Goal: Check status: Check status

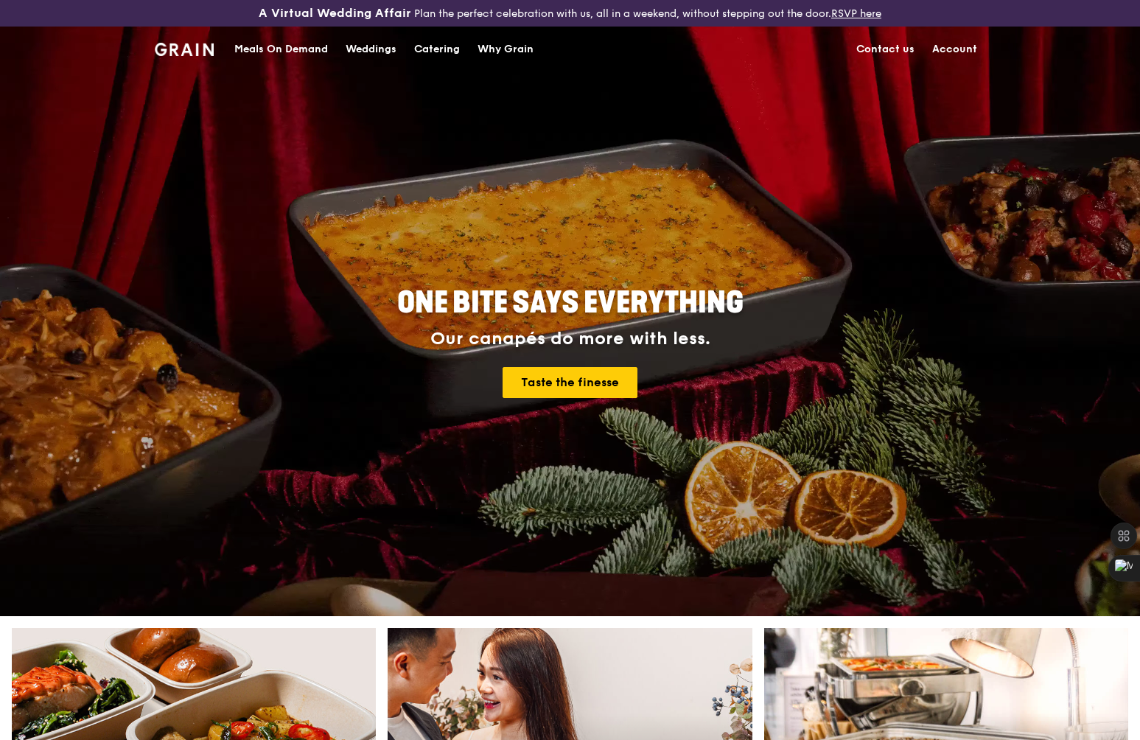
click at [957, 52] on link "Account" at bounding box center [954, 49] width 63 height 44
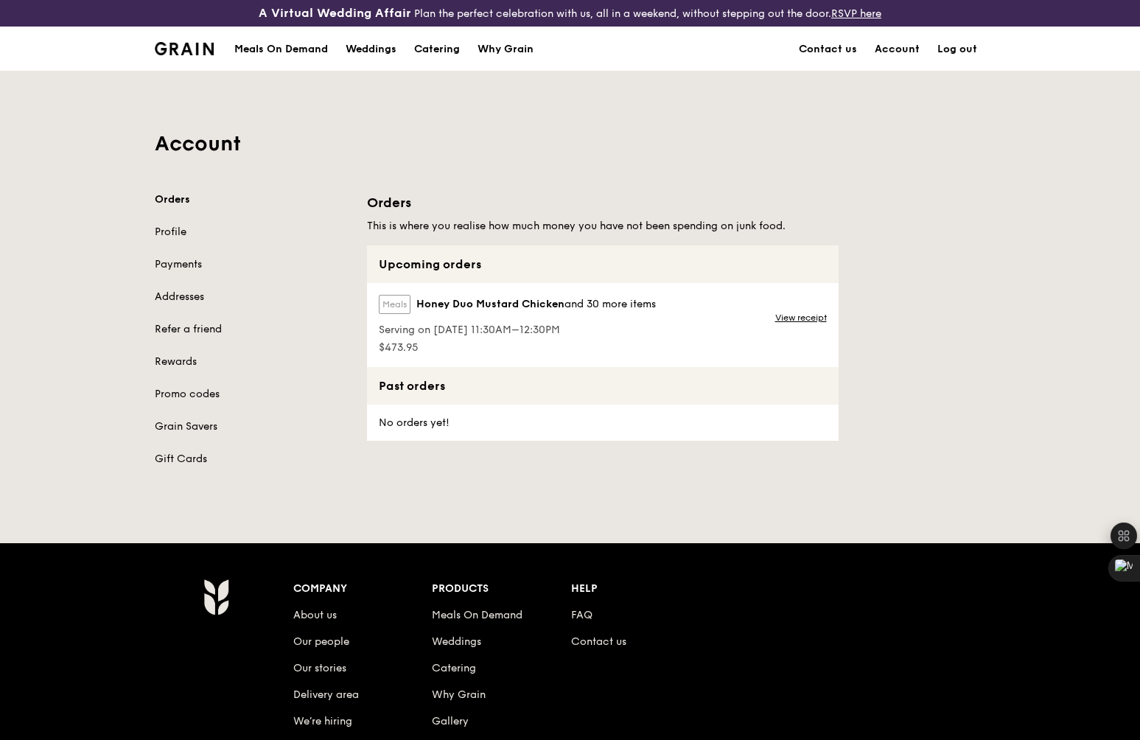
click at [551, 313] on div "Meals Honey Duo Mustard Chicken and 30 more items" at bounding box center [517, 307] width 277 height 25
click at [396, 305] on label "Meals" at bounding box center [395, 304] width 32 height 19
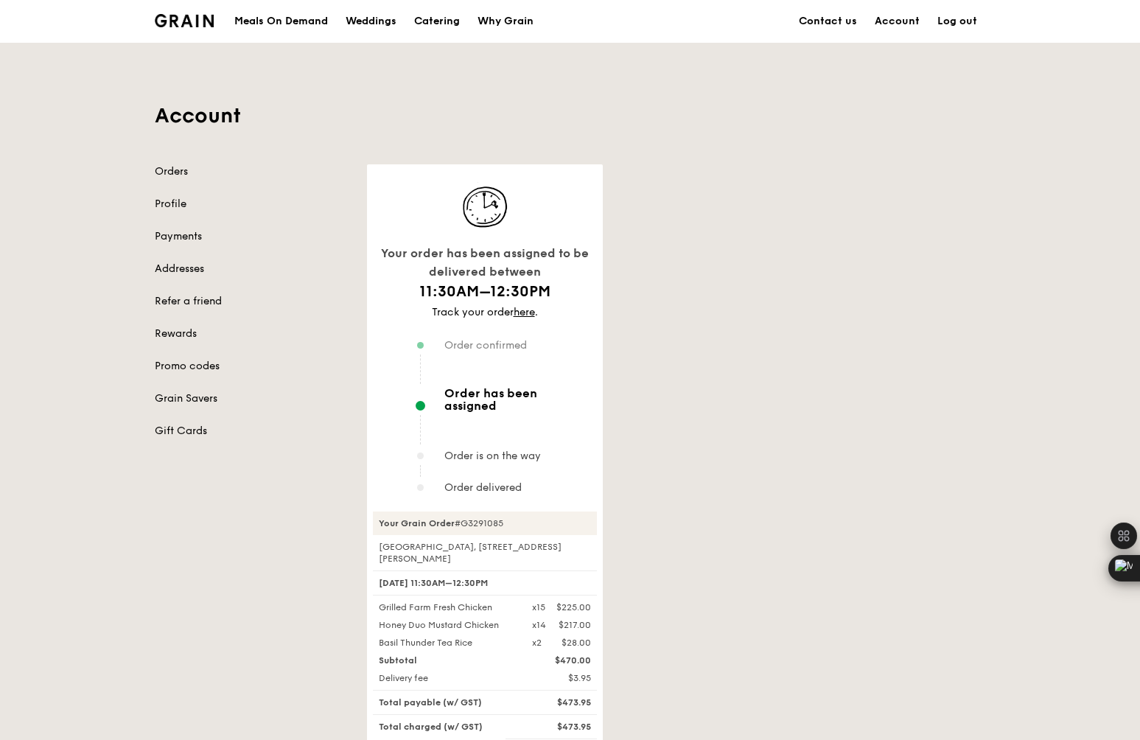
scroll to position [38, 0]
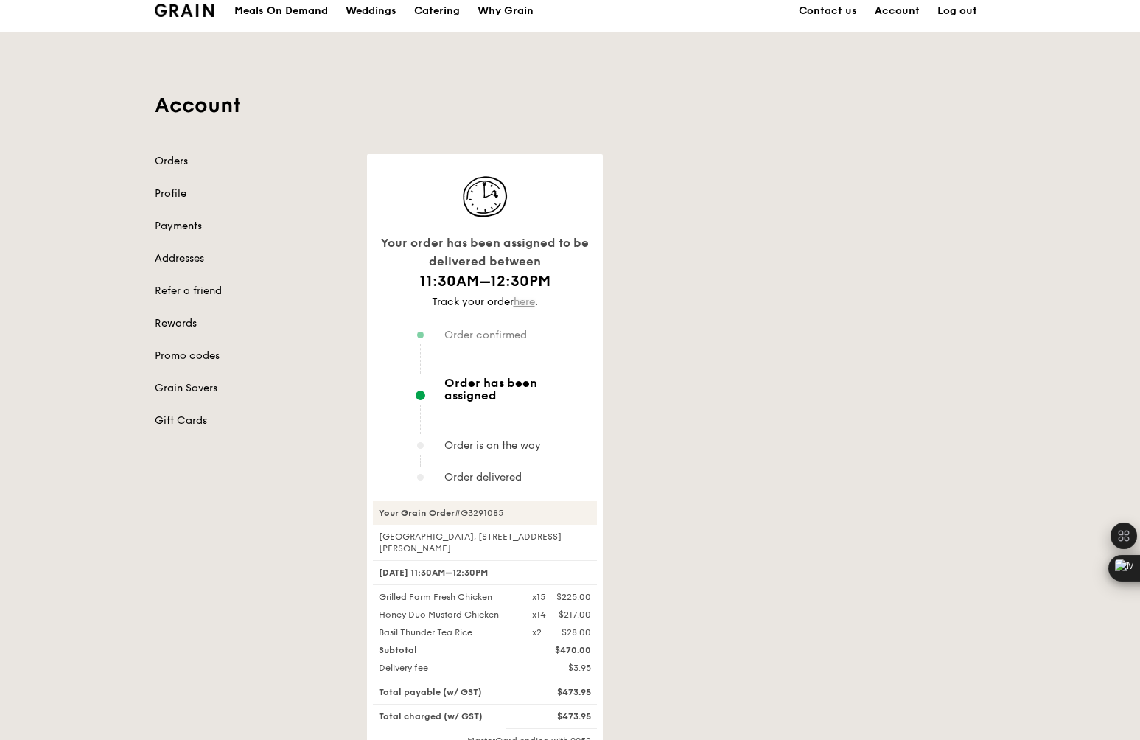
click at [529, 301] on link "here" at bounding box center [524, 302] width 21 height 13
